Goal: Obtain resource: Download file/media

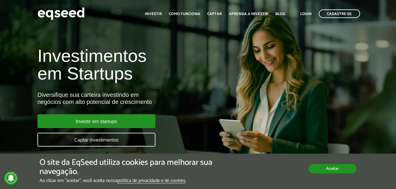
click at [329, 169] on button "Aceitar" at bounding box center [333, 168] width 48 height 9
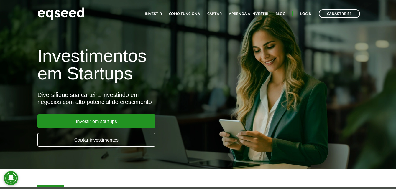
click at [306, 17] on ul "Início Investir Como funciona Captar Aprenda a investir Blog Login Cadastre-se" at bounding box center [252, 13] width 221 height 9
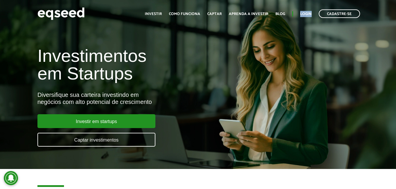
click at [306, 17] on ul "Início Investir Como funciona Captar Aprenda a investir Blog Login Cadastre-se" at bounding box center [252, 13] width 221 height 9
drag, startPoint x: 306, startPoint y: 17, endPoint x: 307, endPoint y: 7, distance: 9.5
click at [307, 7] on div "Toggle navigation Início Investir Como funciona Captar Aprenda a investir Blog …" at bounding box center [252, 14] width 221 height 16
click at [305, 14] on link "Login" at bounding box center [306, 14] width 12 height 4
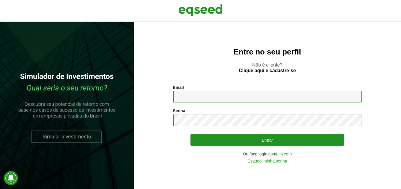
click at [196, 96] on input "Email *" at bounding box center [267, 97] width 189 height 12
type input "**********"
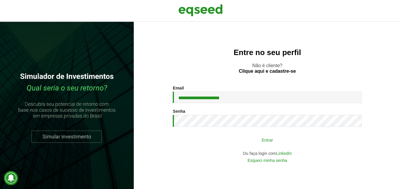
click at [220, 145] on button "Entrar" at bounding box center [266, 140] width 153 height 11
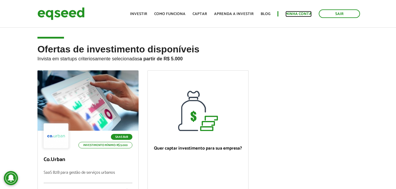
click at [301, 13] on link "Minha conta" at bounding box center [299, 14] width 26 height 4
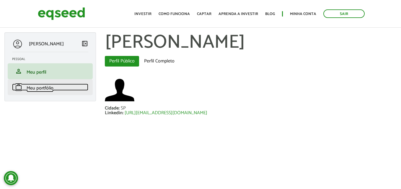
click at [32, 89] on span "Meu portfólio" at bounding box center [40, 88] width 27 height 8
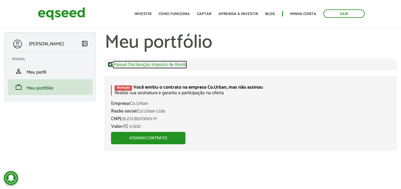
click at [155, 64] on link "Manual Declaração Imposto de Renda" at bounding box center [147, 64] width 79 height 5
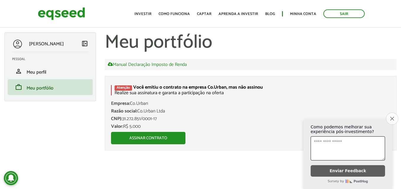
click at [392, 117] on icon "Close survey" at bounding box center [392, 119] width 4 height 4
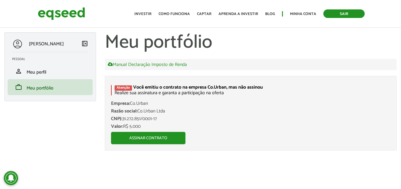
click at [354, 12] on link "Sair" at bounding box center [343, 13] width 41 height 9
